Goal: Task Accomplishment & Management: Manage account settings

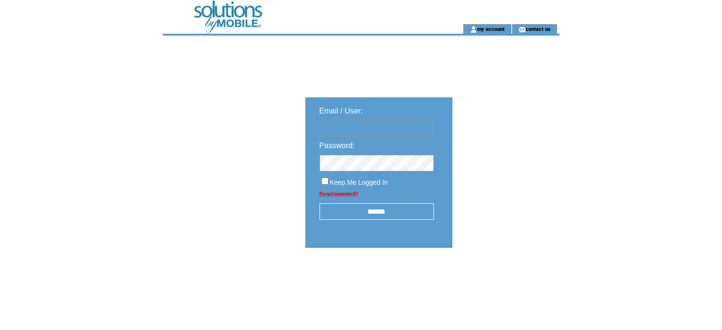
type input "**********"
click at [386, 208] on input "******" at bounding box center [376, 211] width 114 height 17
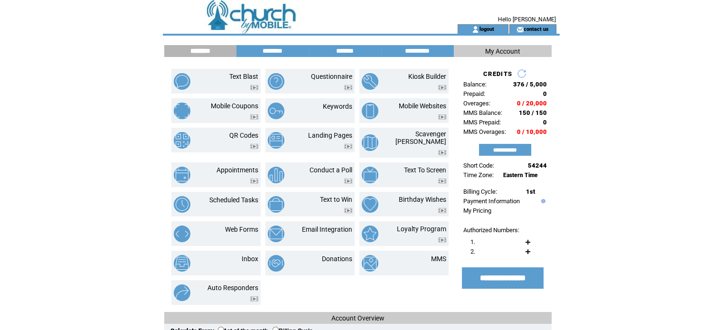
click at [46, 6] on html "**********" at bounding box center [361, 165] width 722 height 330
click at [422, 104] on link "Mobile Websites" at bounding box center [421, 106] width 47 height 8
